Goal: Information Seeking & Learning: Compare options

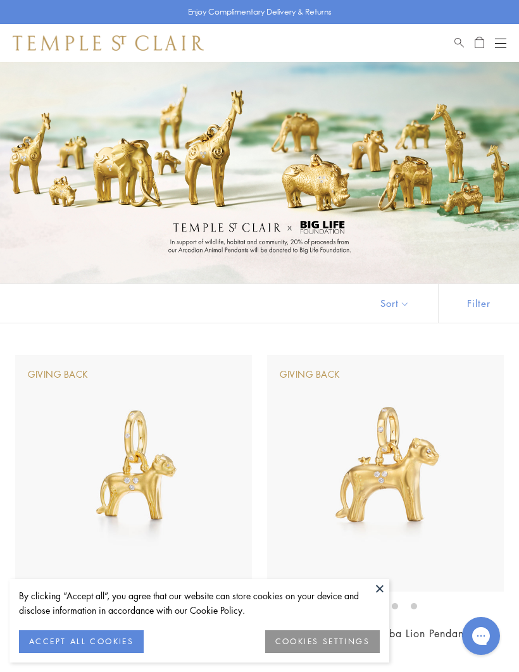
click at [499, 47] on div "Open navigation" at bounding box center [500, 47] width 11 height 1
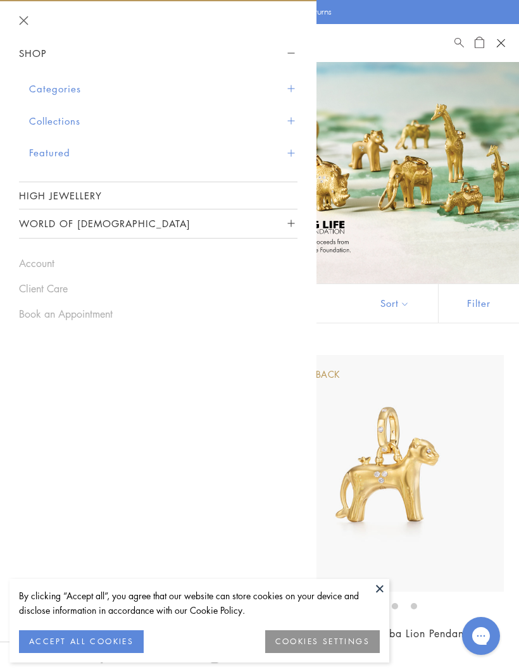
click at [68, 91] on button "Categories" at bounding box center [163, 89] width 268 height 32
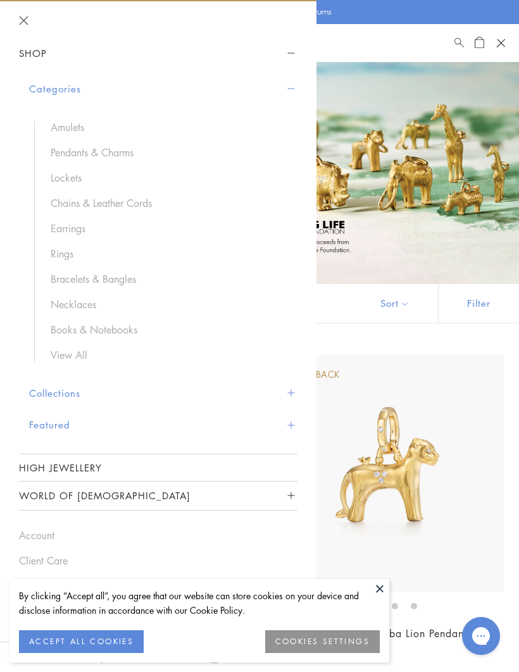
click at [90, 390] on button "Collections" at bounding box center [163, 393] width 268 height 32
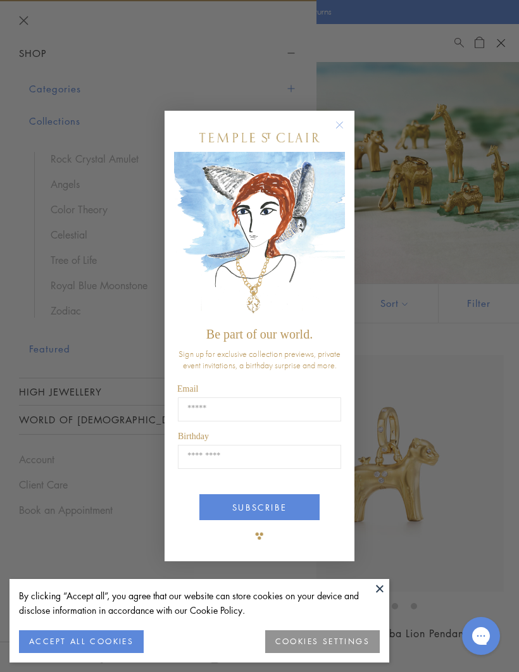
click at [342, 124] on circle "Close dialog" at bounding box center [339, 125] width 15 height 15
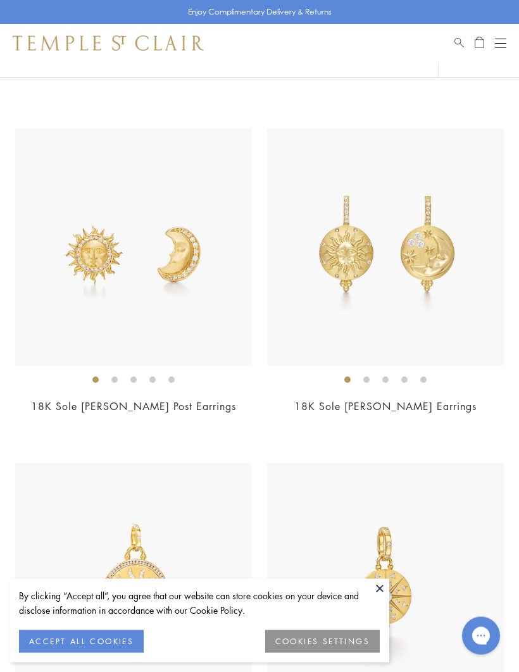
scroll to position [898, 0]
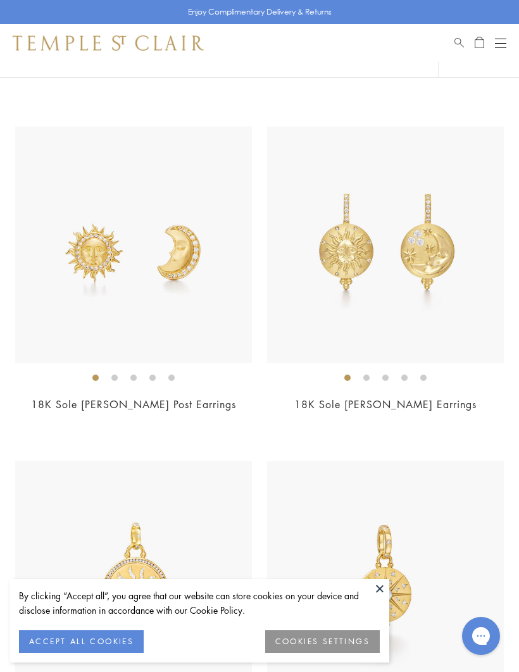
click at [459, 299] on img at bounding box center [385, 245] width 237 height 237
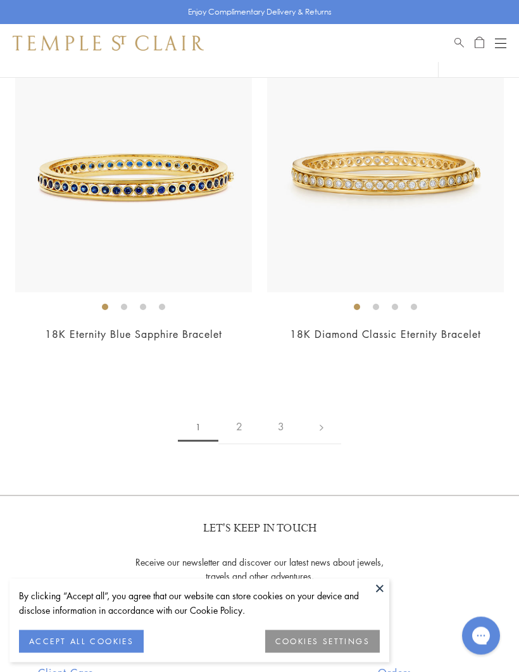
scroll to position [8665, 0]
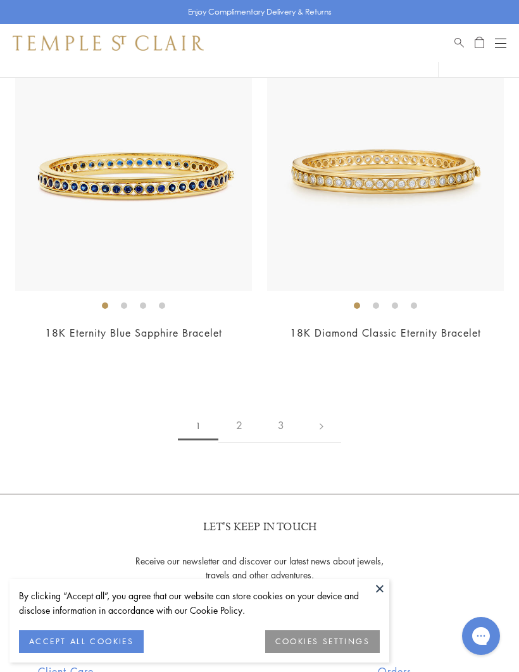
click at [251, 414] on link "2" at bounding box center [239, 425] width 42 height 35
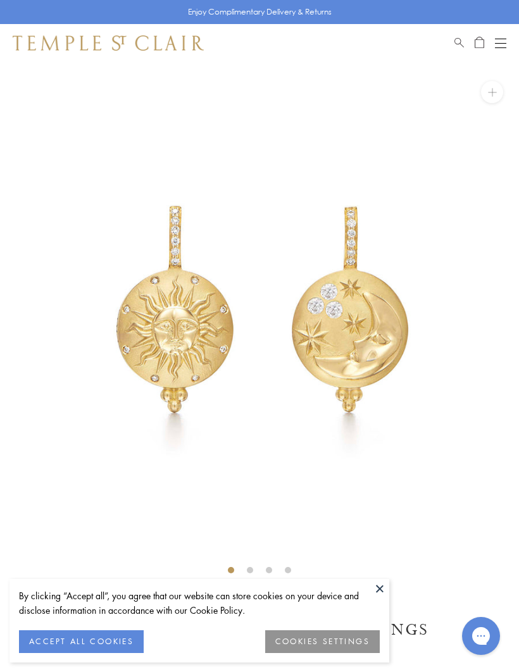
click at [381, 584] on button at bounding box center [379, 588] width 19 height 19
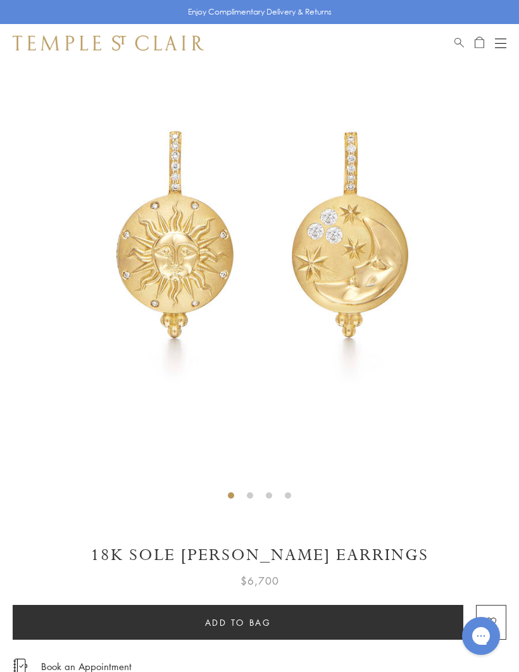
scroll to position [18, 0]
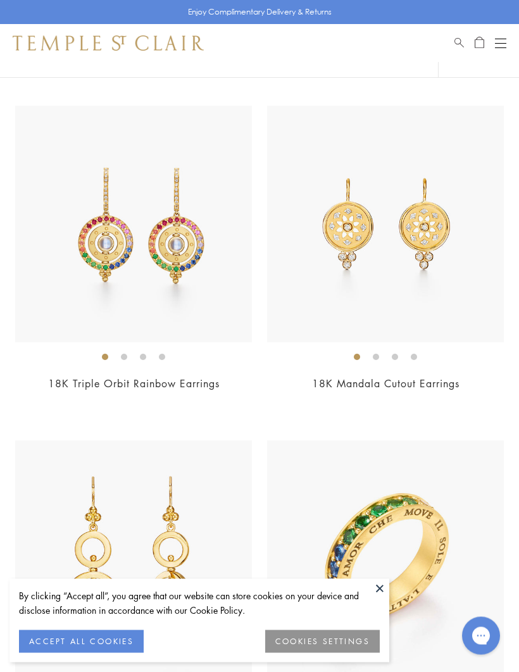
scroll to position [920, 0]
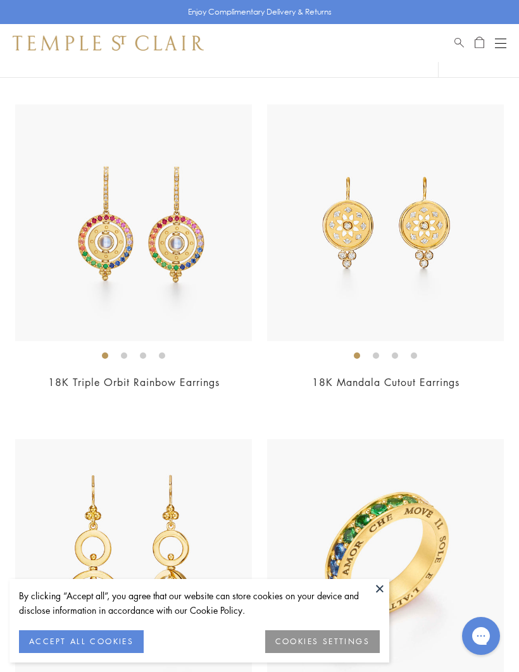
click at [188, 321] on img at bounding box center [133, 222] width 237 height 237
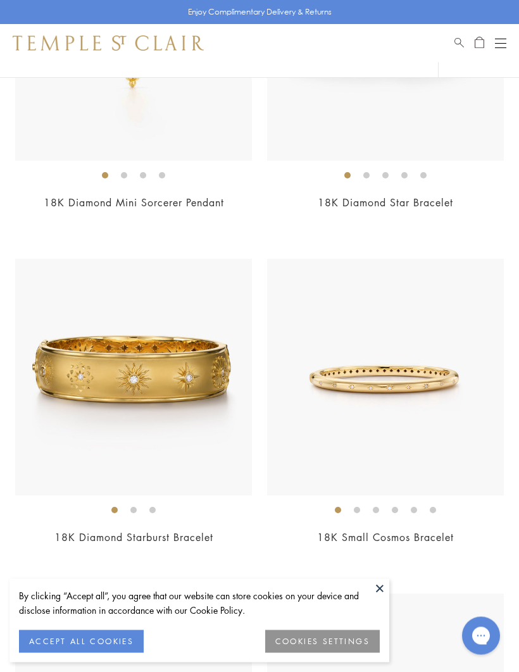
scroll to position [2438, 0]
click at [193, 403] on img at bounding box center [133, 377] width 237 height 237
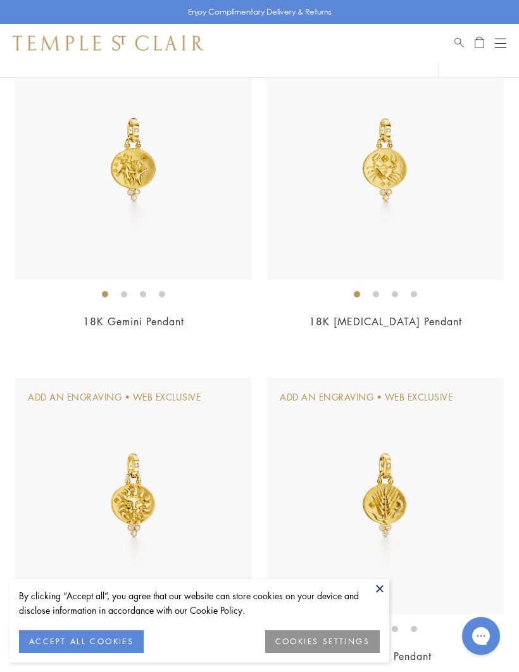
click at [383, 598] on button at bounding box center [379, 588] width 19 height 19
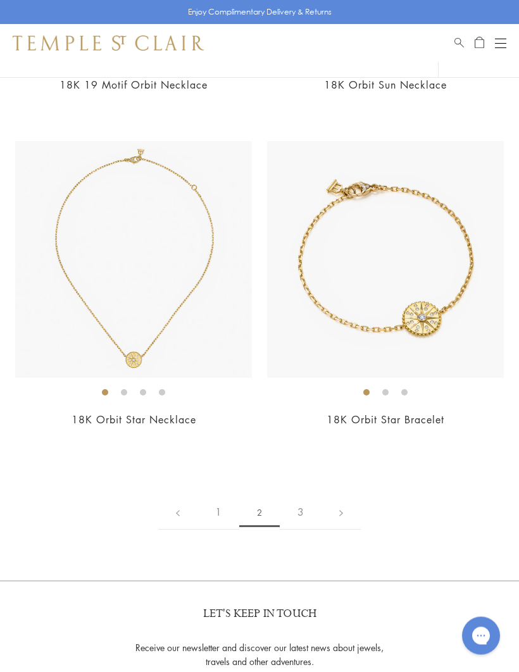
scroll to position [8245, 0]
click at [316, 494] on link "3" at bounding box center [301, 511] width 42 height 35
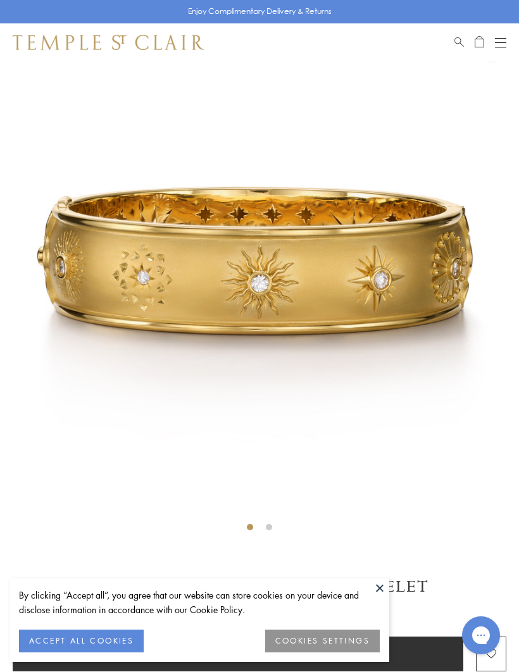
scroll to position [43, 0]
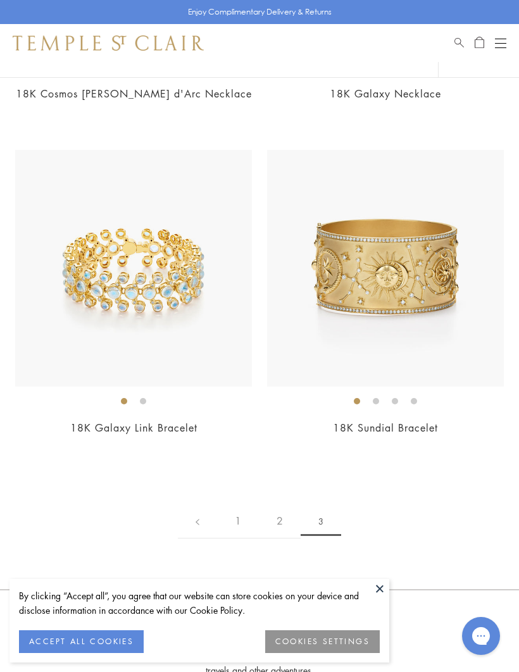
scroll to position [539, 0]
click at [482, 345] on img at bounding box center [385, 269] width 237 height 237
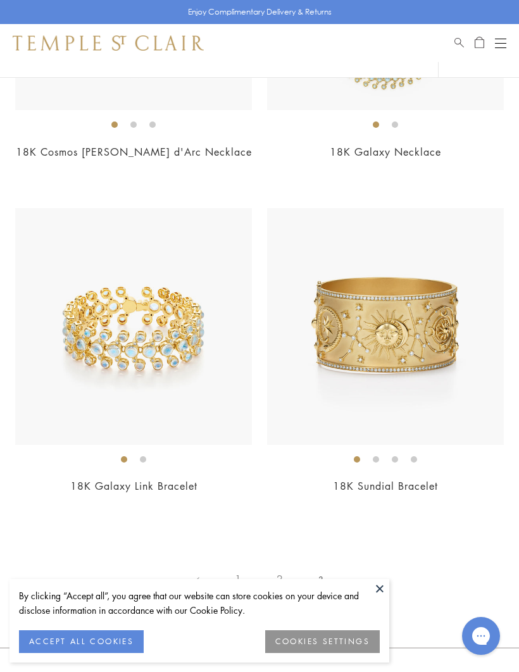
scroll to position [583, 0]
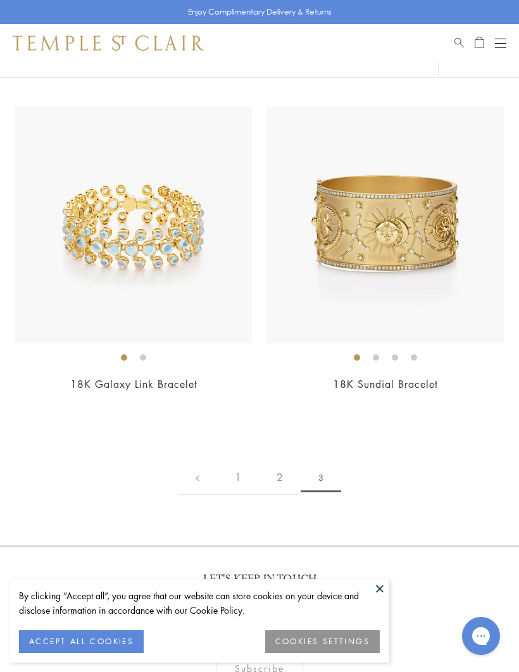
click at [194, 278] on img at bounding box center [133, 224] width 237 height 237
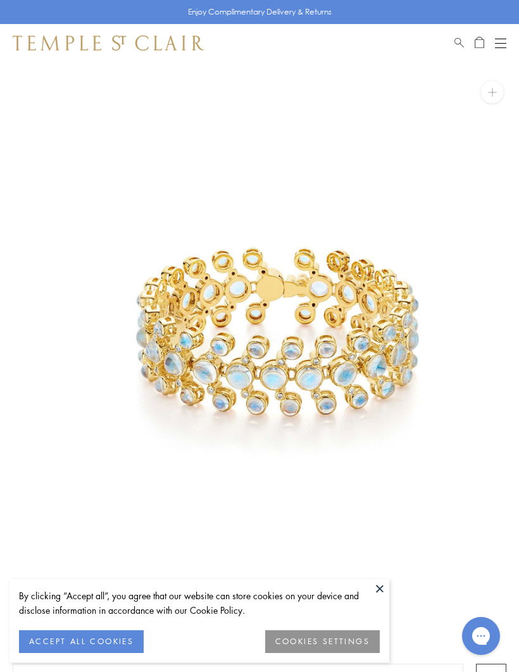
click at [104, 641] on button "ACCEPT ALL COOKIES" at bounding box center [81, 641] width 125 height 23
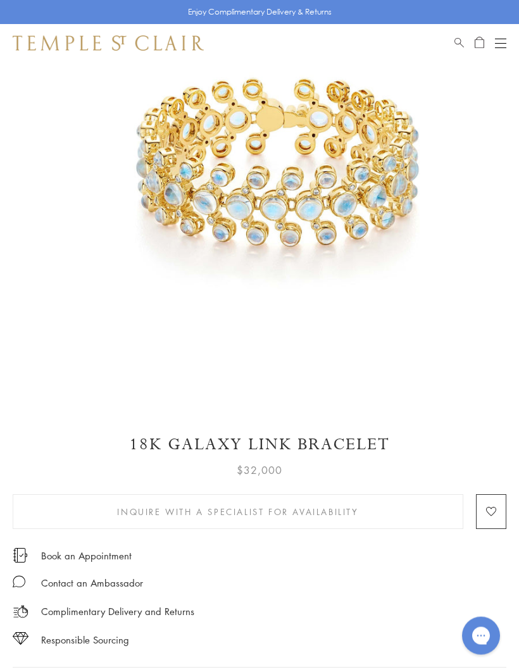
scroll to position [170, 0]
click at [457, 39] on span "Search" at bounding box center [458, 40] width 9 height 11
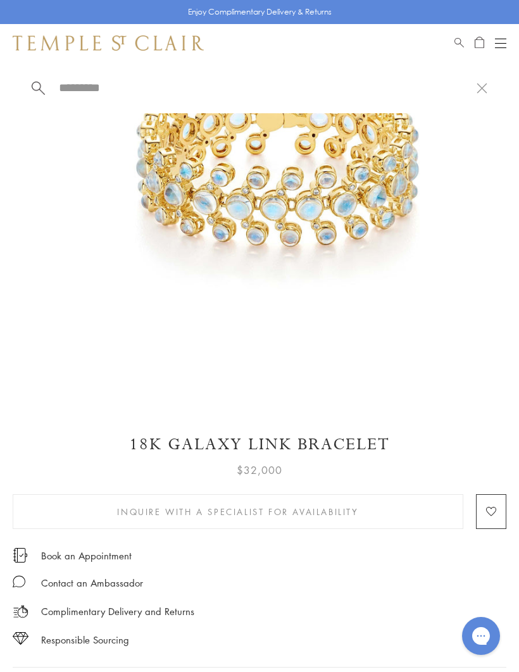
click at [110, 87] on input "search" at bounding box center [267, 87] width 419 height 15
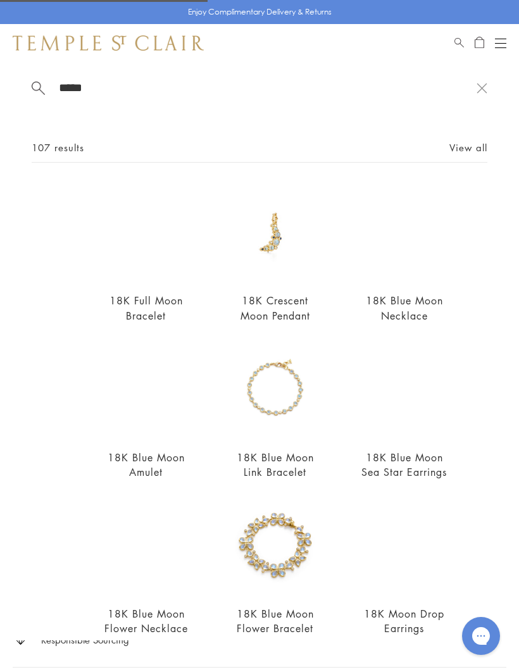
type input "******"
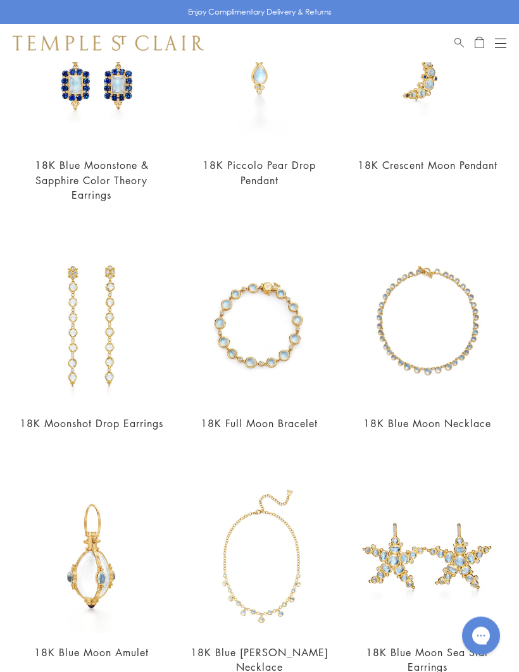
scroll to position [920, 0]
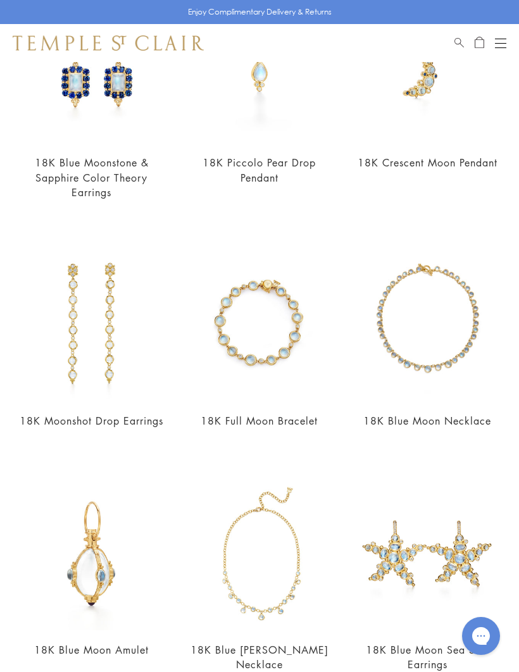
click at [270, 414] on link "18K Full Moon Bracelet" at bounding box center [259, 421] width 117 height 14
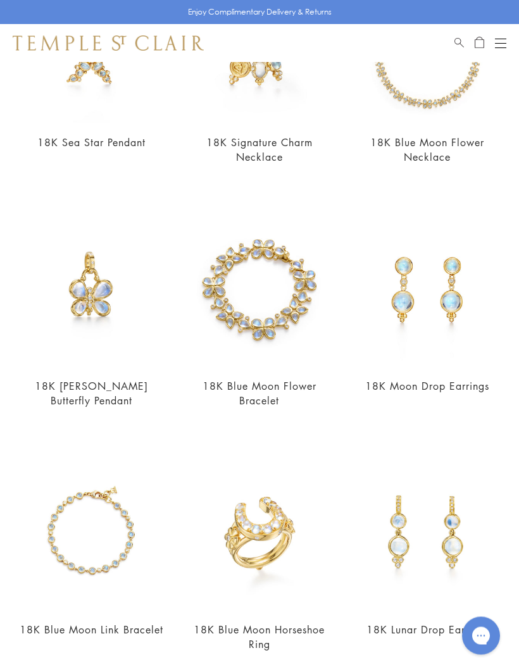
scroll to position [1670, 0]
click at [295, 361] on img at bounding box center [259, 290] width 152 height 152
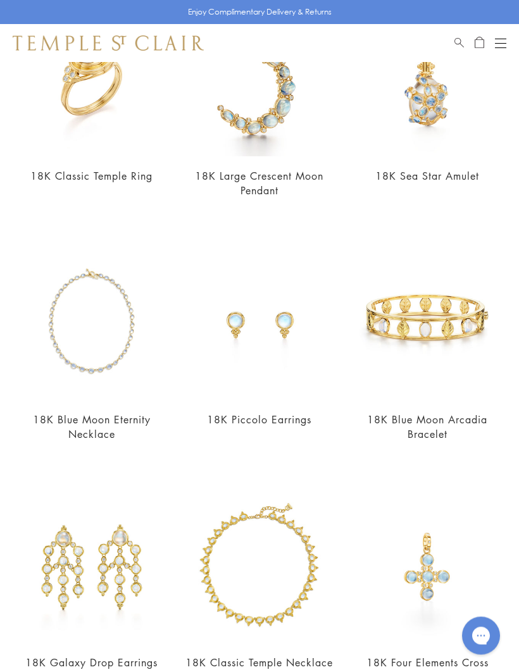
scroll to position [2370, 0]
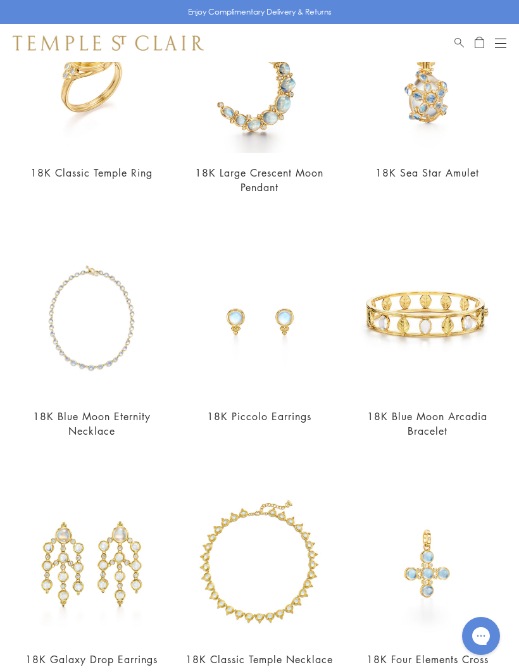
click at [481, 412] on link "18K Blue Moon Arcadia Bracelet" at bounding box center [427, 423] width 120 height 28
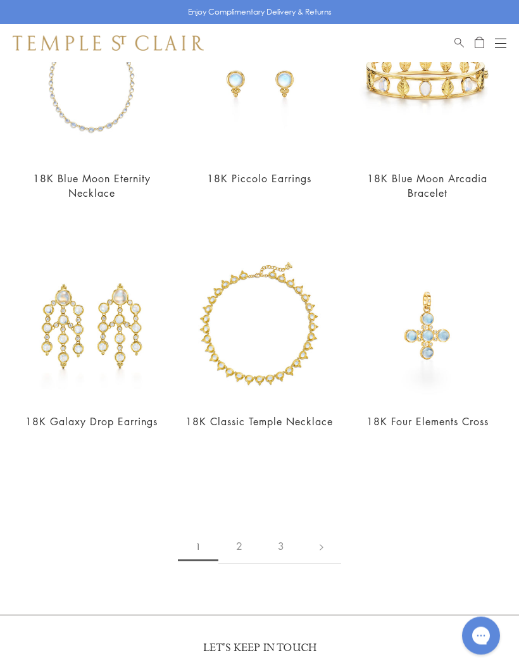
scroll to position [2629, 0]
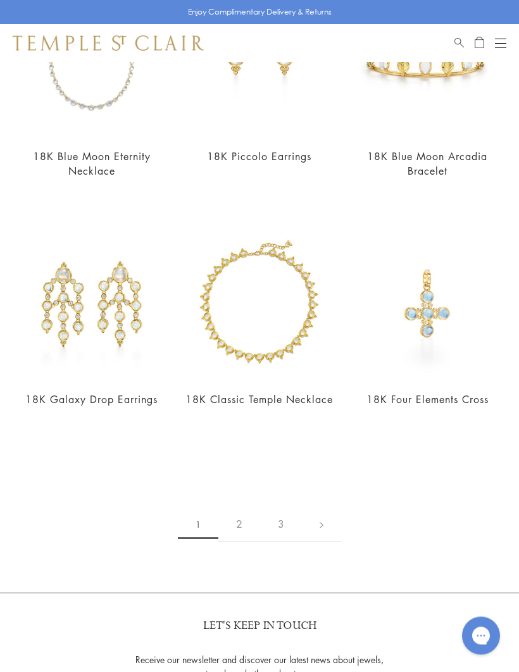
click at [246, 531] on link "2" at bounding box center [239, 524] width 42 height 35
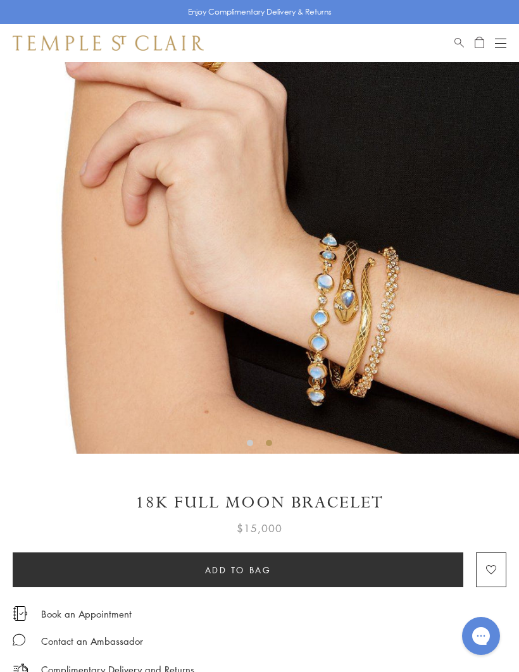
scroll to position [130, 0]
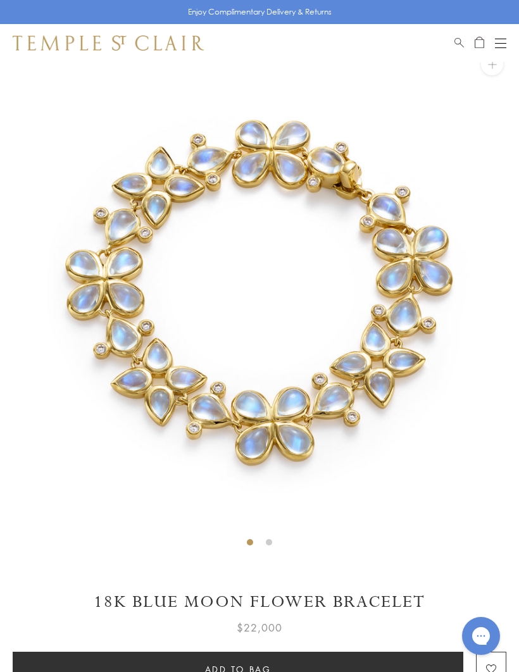
scroll to position [28, 0]
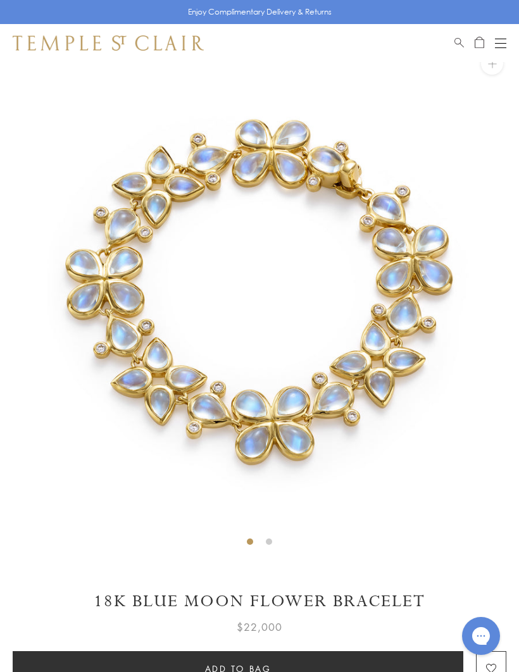
click at [442, 377] on img at bounding box center [259, 293] width 519 height 519
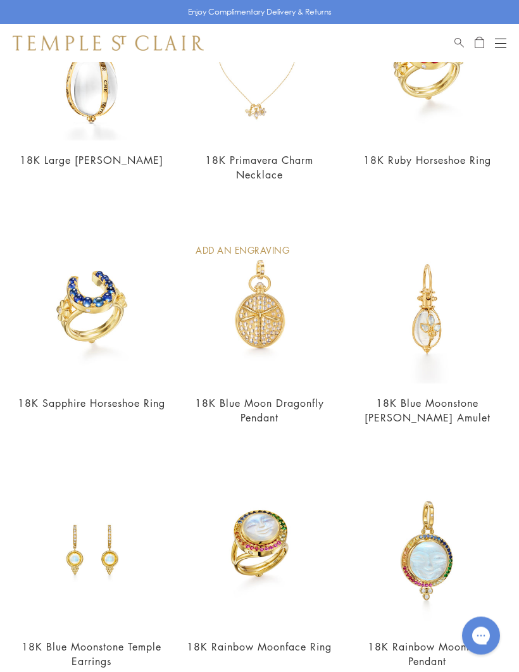
scroll to position [2150, 0]
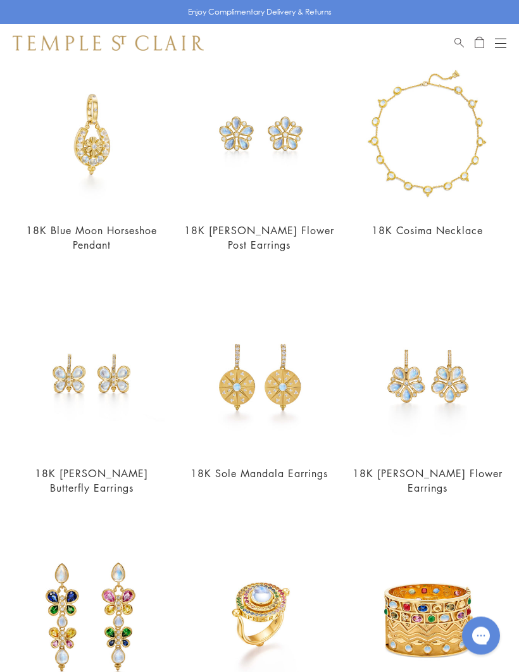
scroll to position [123, 0]
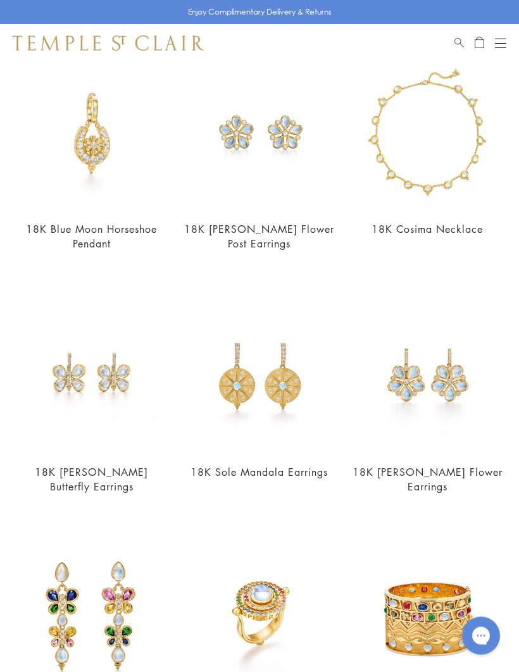
click at [305, 228] on link "18K [PERSON_NAME] Flower Post Earrings" at bounding box center [259, 237] width 150 height 28
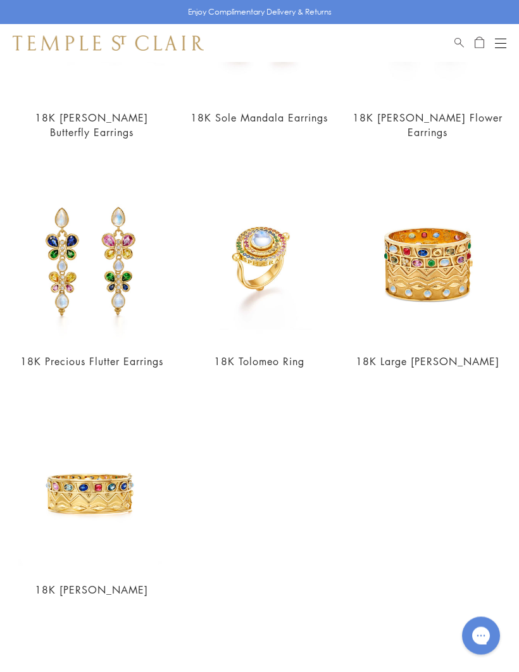
scroll to position [478, 0]
click at [479, 321] on img at bounding box center [427, 265] width 152 height 152
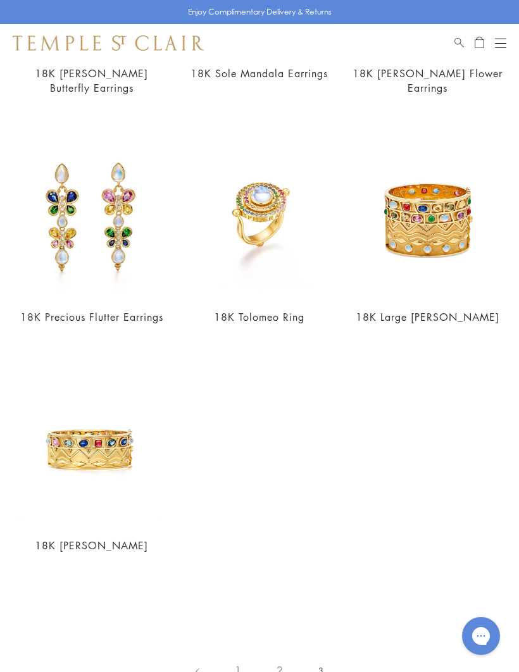
scroll to position [522, 0]
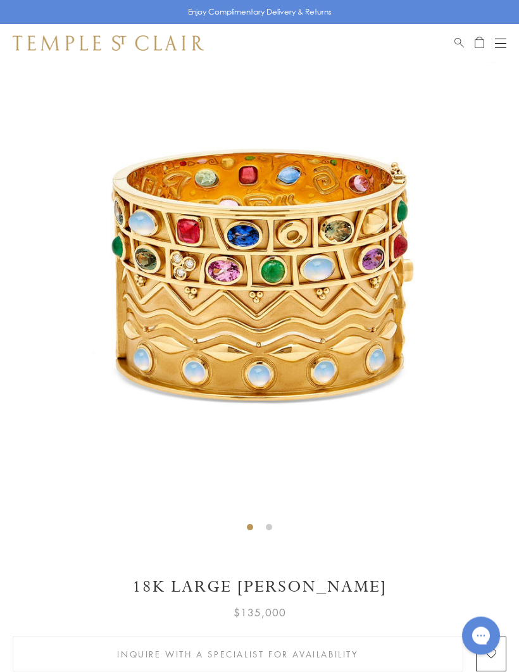
scroll to position [40, 0]
